Goal: Find specific page/section: Find specific page/section

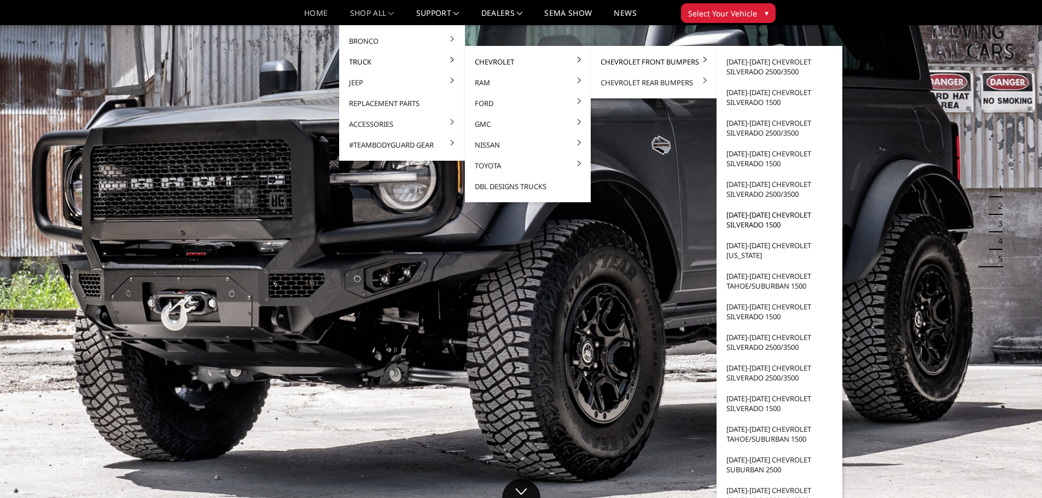
scroll to position [55, 0]
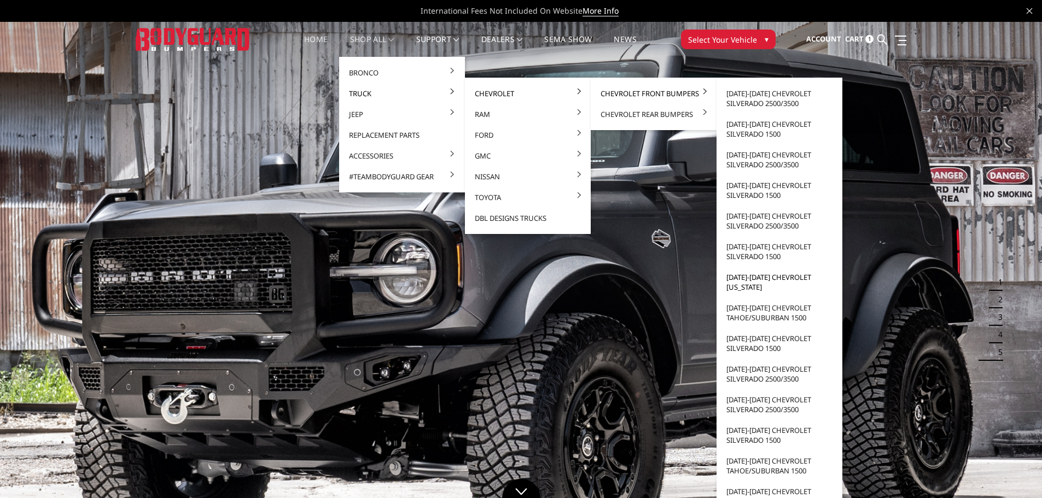
click at [756, 278] on link "[DATE]-[DATE] Chevrolet [US_STATE]" at bounding box center [779, 282] width 117 height 31
